Goal: Transaction & Acquisition: Purchase product/service

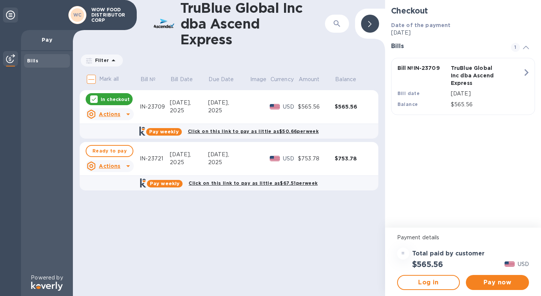
click at [37, 64] on div "Bills" at bounding box center [47, 61] width 40 height 8
click at [48, 42] on p "Pay" at bounding box center [47, 40] width 40 height 8
click at [527, 47] on icon at bounding box center [526, 47] width 6 height 3
click at [524, 47] on icon at bounding box center [526, 47] width 6 height 3
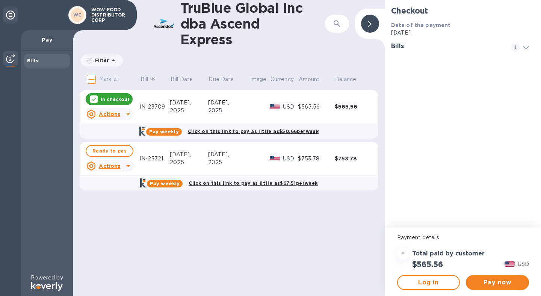
click at [18, 17] on div "WC WOW FOOD DISTRIBUTOR CORP" at bounding box center [68, 15] width 137 height 30
click at [11, 16] on icon at bounding box center [10, 15] width 9 height 9
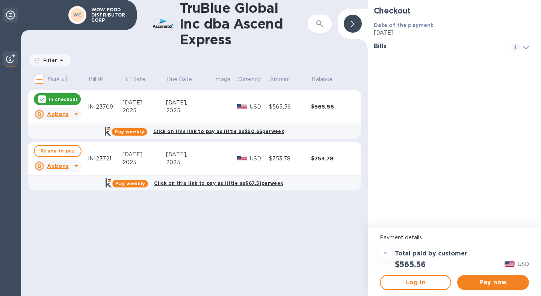
click at [11, 16] on icon at bounding box center [10, 15] width 9 height 9
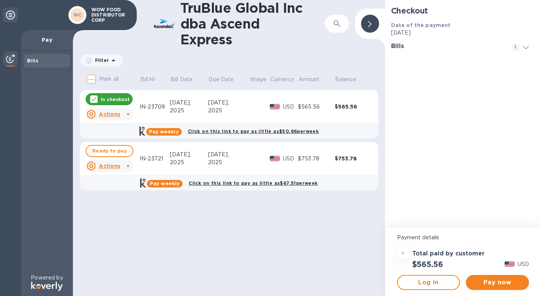
click at [113, 59] on icon at bounding box center [113, 60] width 9 height 9
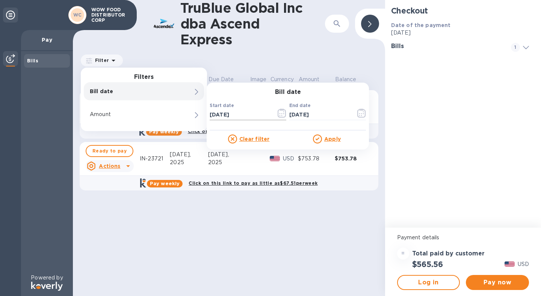
click at [282, 115] on icon "button" at bounding box center [281, 113] width 9 height 9
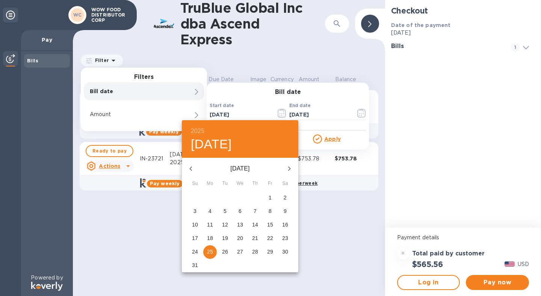
click at [192, 167] on icon "button" at bounding box center [190, 168] width 9 height 9
click at [223, 198] on span "1" at bounding box center [225, 198] width 14 height 8
type input "[DATE]"
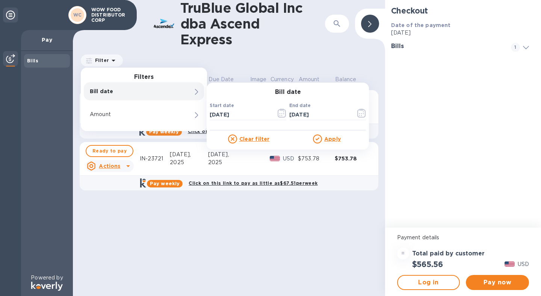
click at [334, 138] on u "Apply" at bounding box center [332, 139] width 17 height 6
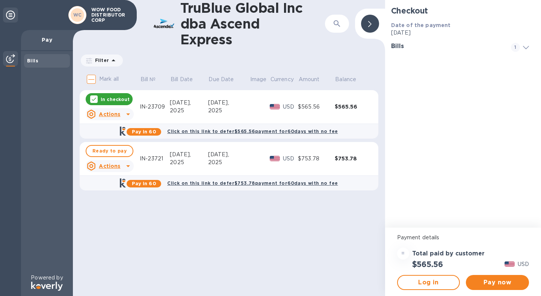
click at [109, 60] on icon at bounding box center [113, 60] width 9 height 9
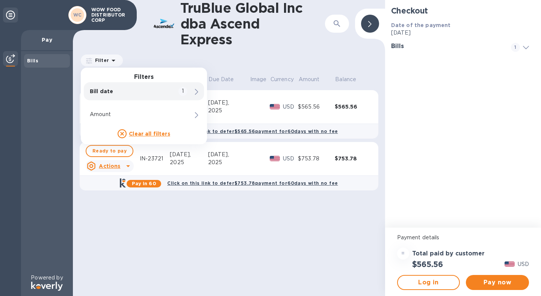
click at [196, 93] on icon at bounding box center [196, 92] width 3 height 6
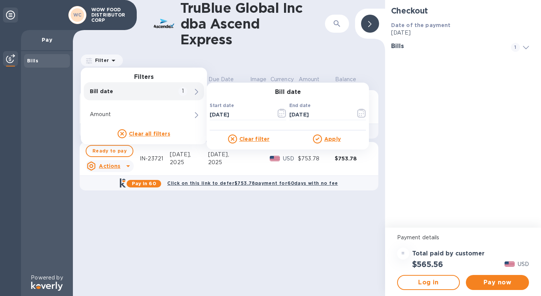
click at [196, 93] on icon at bounding box center [196, 92] width 3 height 6
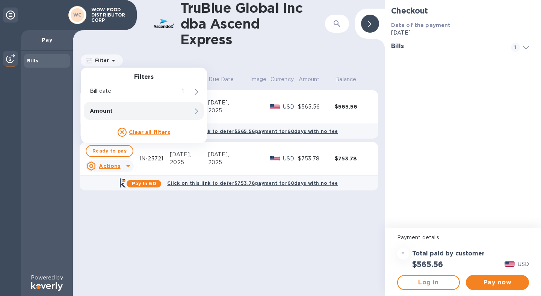
click at [184, 109] on div "Amount" at bounding box center [144, 111] width 120 height 18
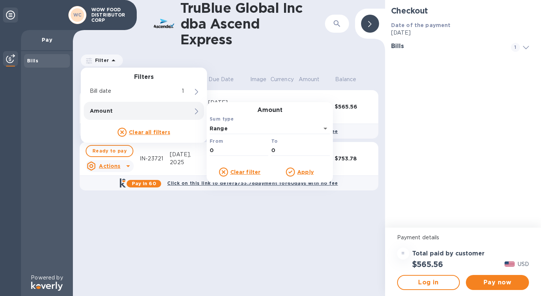
click at [191, 241] on div "TruBlue Global Inc dba Ascend Express ​ Filter Filters Bill date 1 Amount Amoun…" at bounding box center [229, 148] width 312 height 296
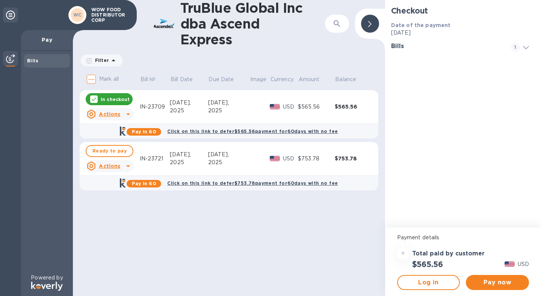
click at [106, 80] on p "Mark all" at bounding box center [109, 79] width 20 height 8
click at [99, 80] on input "Mark all" at bounding box center [91, 79] width 16 height 16
click at [93, 80] on input "Mark all" at bounding box center [91, 79] width 16 height 16
checkbox input "false"
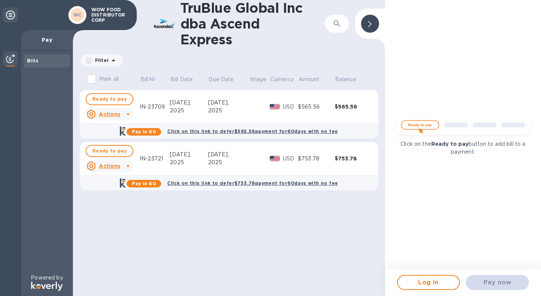
click at [10, 65] on div at bounding box center [10, 59] width 15 height 17
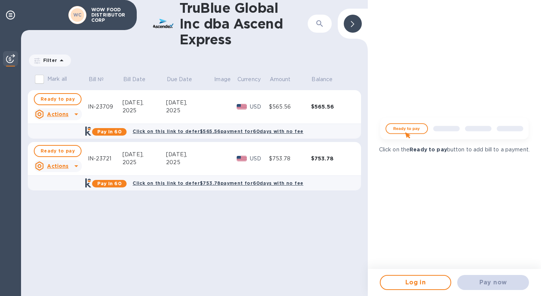
click at [10, 65] on div at bounding box center [10, 59] width 15 height 17
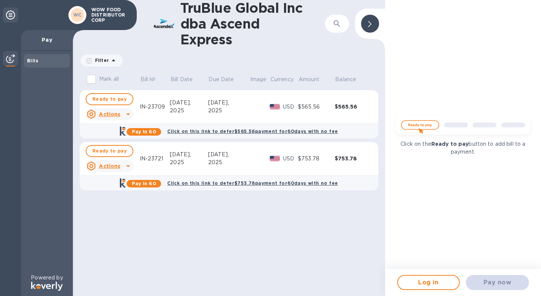
click at [38, 47] on div "Pay" at bounding box center [47, 40] width 52 height 21
click at [47, 43] on p "Pay" at bounding box center [47, 40] width 40 height 8
click at [12, 15] on icon at bounding box center [10, 15] width 9 height 9
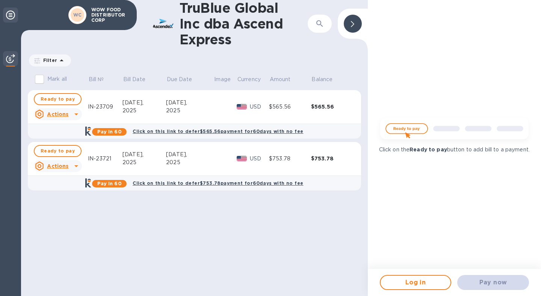
click at [12, 15] on icon at bounding box center [10, 15] width 9 height 9
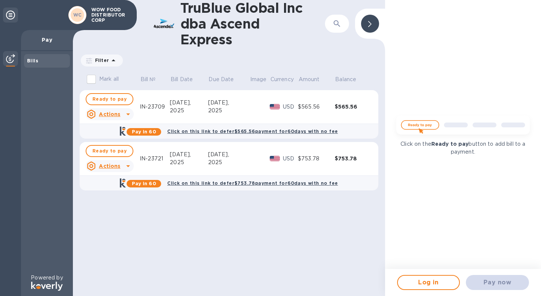
click at [389, 25] on div "Click on the Ready to pay button to add bill to a payment." at bounding box center [463, 134] width 156 height 269
click at [370, 25] on icon at bounding box center [369, 24] width 3 height 6
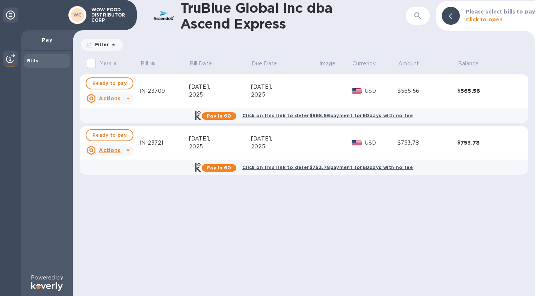
click at [493, 22] on b "Click to open" at bounding box center [484, 20] width 37 height 6
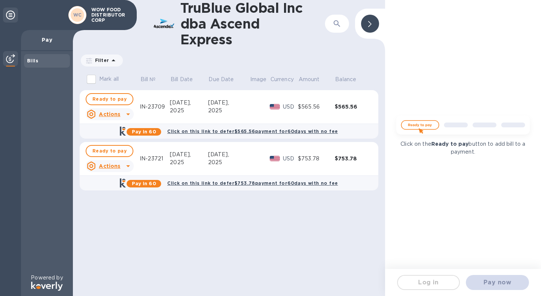
click at [452, 128] on img at bounding box center [462, 127] width 143 height 29
click at [52, 44] on div "Pay" at bounding box center [47, 40] width 52 height 21
click at [42, 38] on p "Pay" at bounding box center [47, 40] width 40 height 8
click at [90, 19] on div "WOW FOOD DISTRIBUTOR CORP" at bounding box center [110, 15] width 44 height 19
click at [82, 17] on div "WC" at bounding box center [78, 15] width 14 height 14
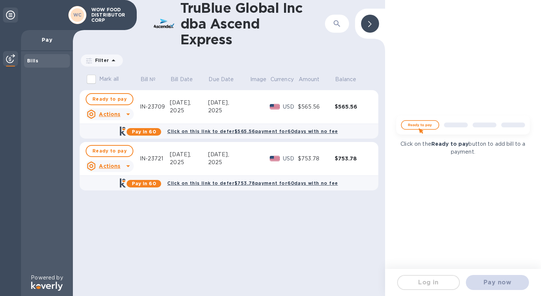
click at [111, 164] on u "Actions" at bounding box center [109, 166] width 21 height 6
click at [125, 195] on b "Open bill" at bounding box center [119, 196] width 25 height 6
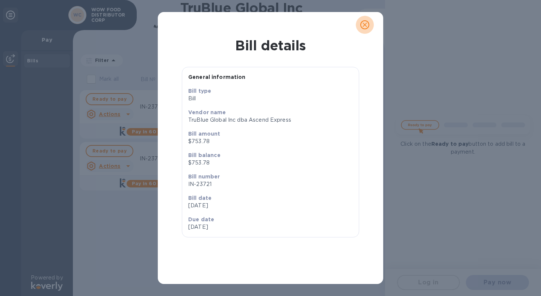
click at [364, 25] on icon "close" at bounding box center [364, 25] width 5 height 5
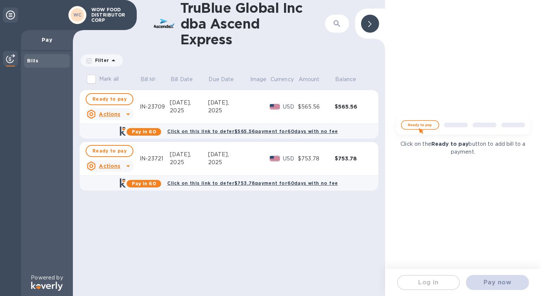
click at [154, 158] on div "IN-23721" at bounding box center [155, 159] width 30 height 8
drag, startPoint x: 142, startPoint y: 158, endPoint x: 138, endPoint y: 159, distance: 3.8
click at [150, 159] on div "IN-23721" at bounding box center [155, 159] width 30 height 8
click at [141, 158] on div "IN-23721" at bounding box center [155, 159] width 30 height 8
drag, startPoint x: 141, startPoint y: 158, endPoint x: 158, endPoint y: 157, distance: 17.0
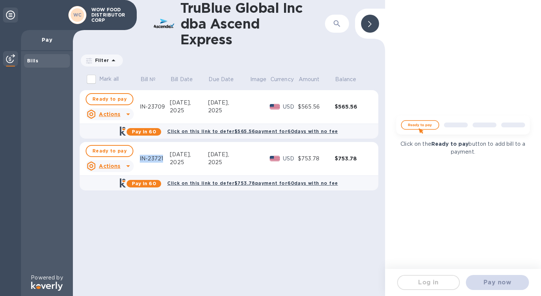
click at [158, 157] on div "IN-23721" at bounding box center [155, 159] width 30 height 8
